Goal: Task Accomplishment & Management: Use online tool/utility

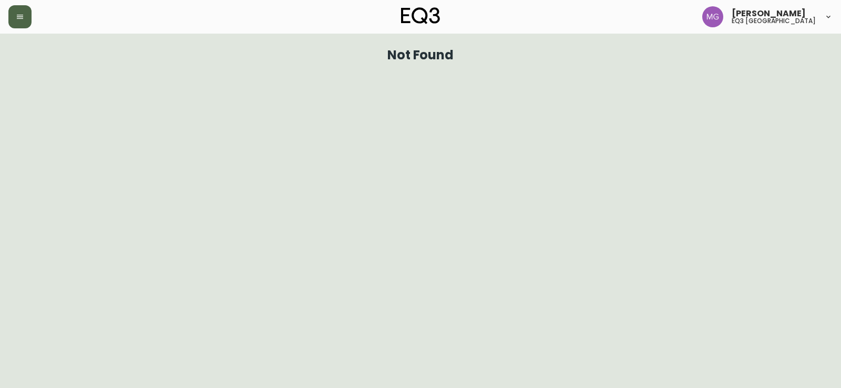
click at [23, 19] on icon "button" at bounding box center [20, 17] width 6 height 4
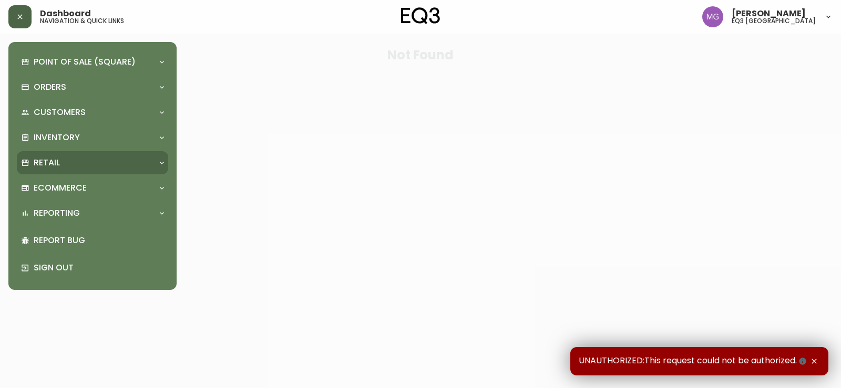
click at [76, 166] on div "Retail" at bounding box center [87, 163] width 132 height 12
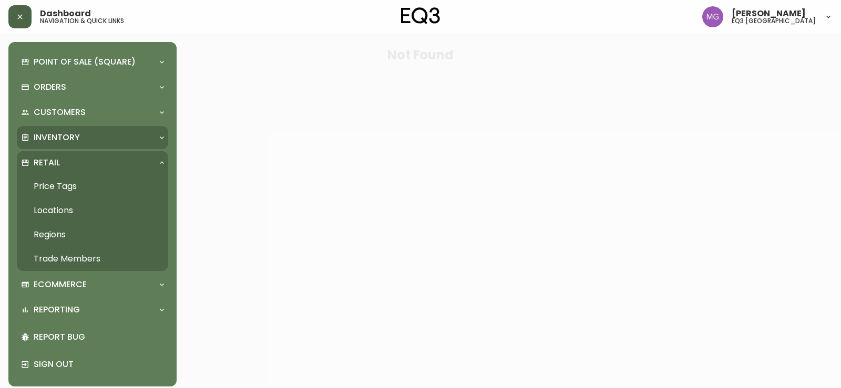
click at [69, 137] on p "Inventory" at bounding box center [57, 138] width 46 height 12
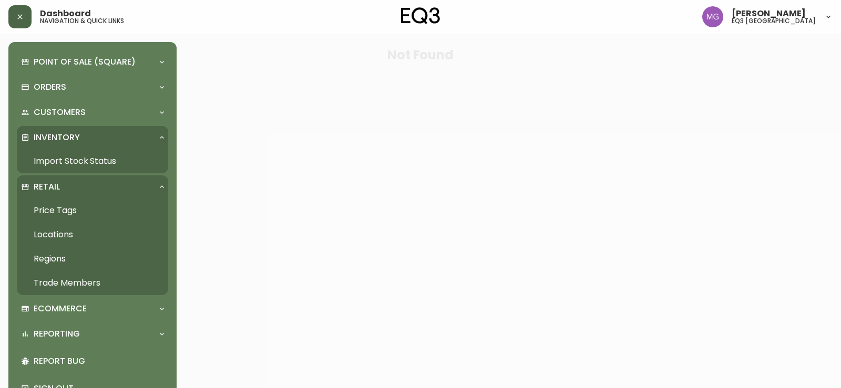
click at [78, 157] on link "Import Stock Status" at bounding box center [92, 161] width 151 height 24
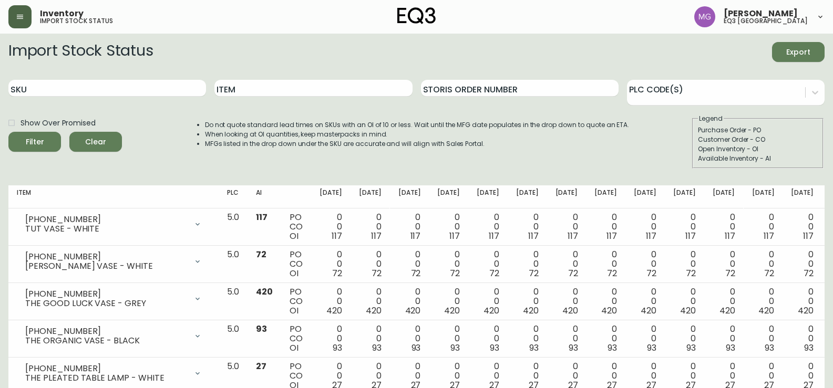
click at [88, 97] on div "SKU" at bounding box center [107, 88] width 198 height 34
click at [89, 90] on input "SKU" at bounding box center [107, 88] width 198 height 17
paste input "3020-845-15-A"
type input "3020-845-15-A"
click at [8, 132] on button "Filter" at bounding box center [34, 142] width 53 height 20
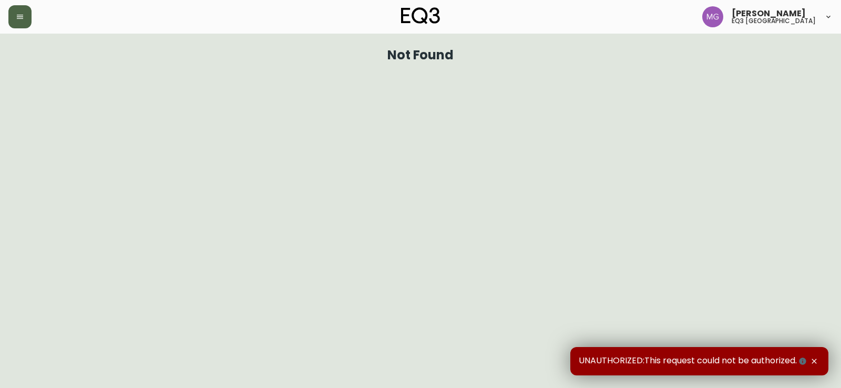
click at [20, 9] on button "button" at bounding box center [19, 16] width 23 height 23
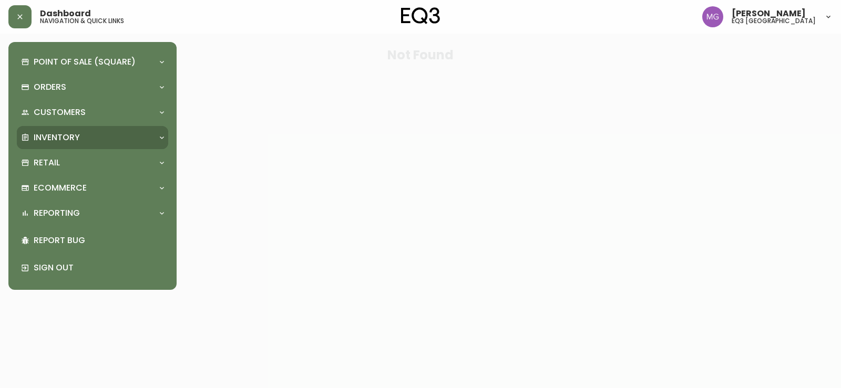
click at [74, 138] on p "Inventory" at bounding box center [57, 138] width 46 height 12
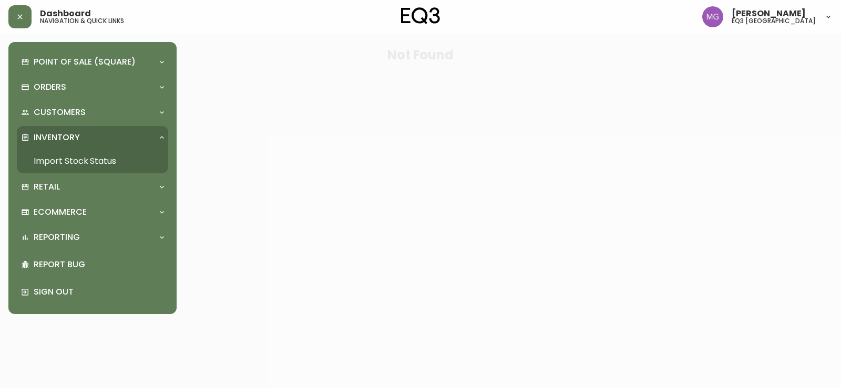
click at [77, 165] on link "Import Stock Status" at bounding box center [92, 161] width 151 height 24
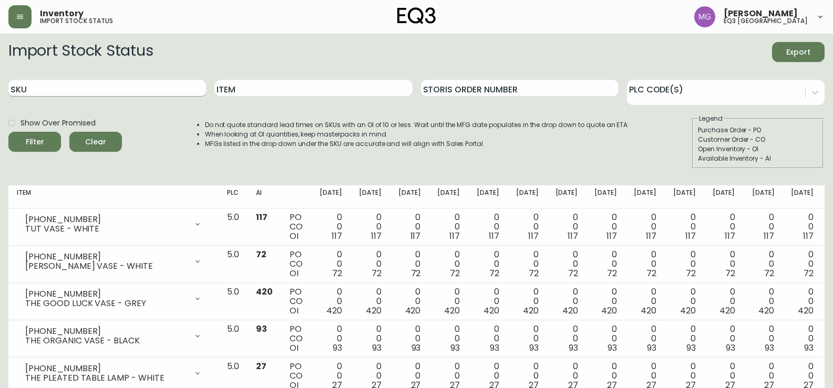
click at [83, 91] on input "SKU" at bounding box center [107, 88] width 198 height 17
paste input "[PHONE_NUMBER]"
type input "[PHONE_NUMBER]"
click at [8, 132] on button "Filter" at bounding box center [34, 142] width 53 height 20
